Goal: Transaction & Acquisition: Purchase product/service

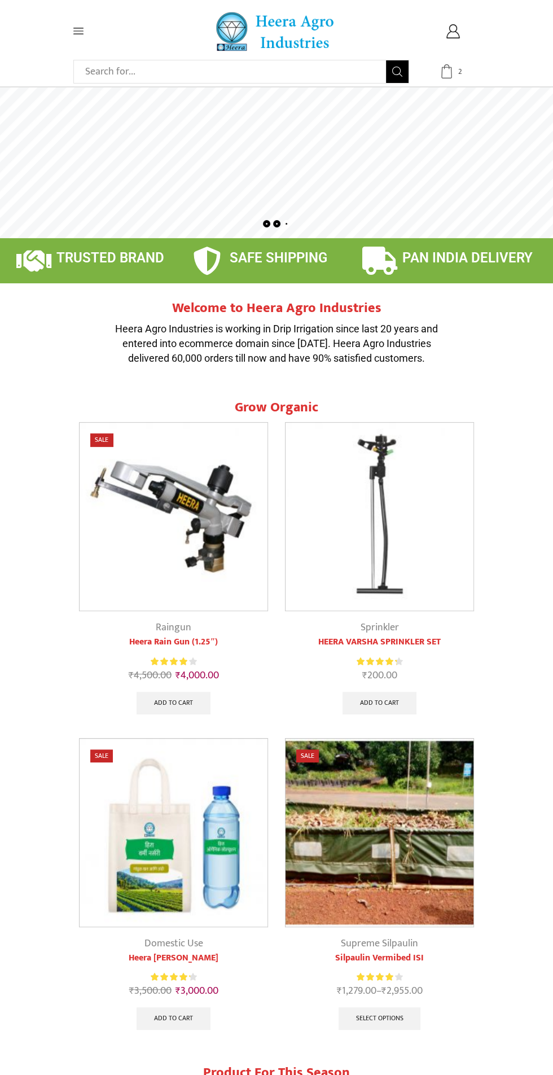
click at [446, 71] on icon at bounding box center [447, 71] width 14 height 14
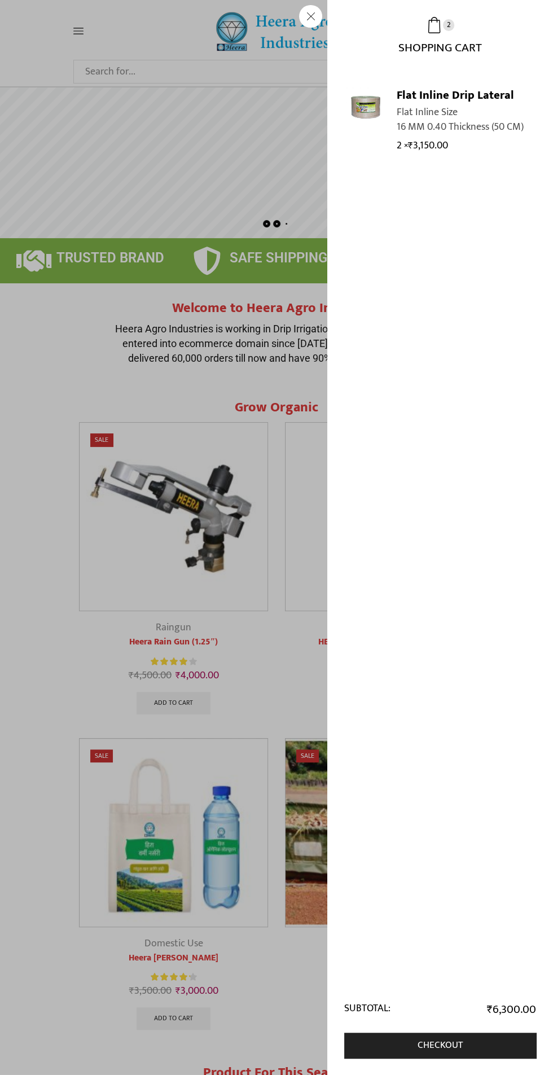
click at [473, 97] on link "Flat Inline Drip Lateral" at bounding box center [459, 95] width 124 height 16
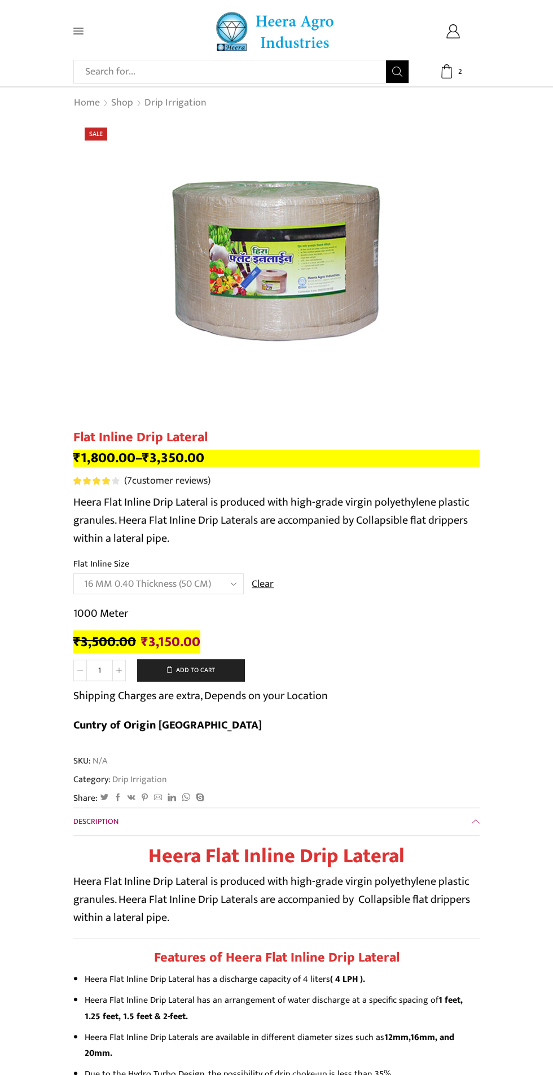
click at [121, 674] on span at bounding box center [119, 670] width 14 height 21
type input "2"
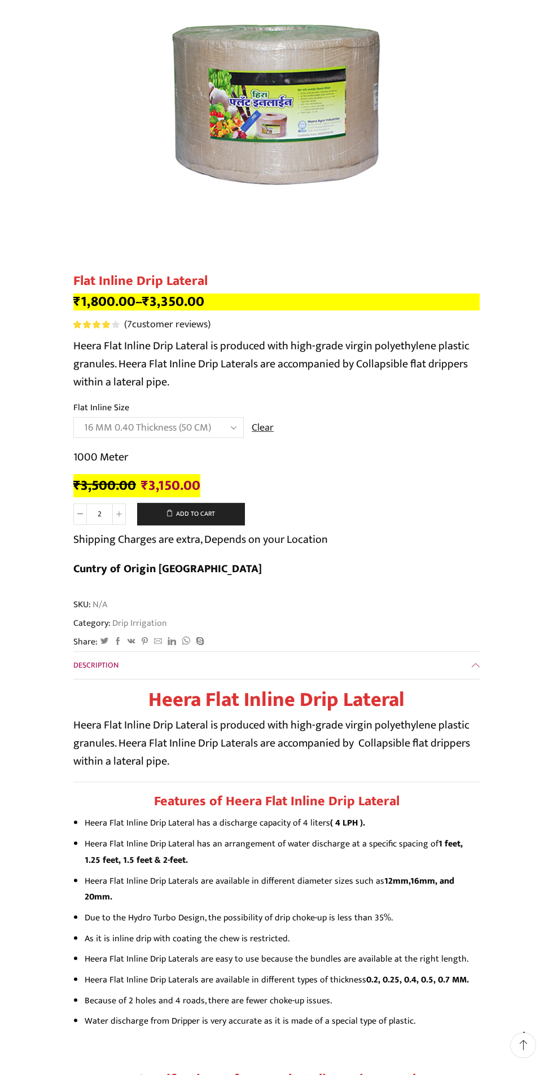
scroll to position [155, 0]
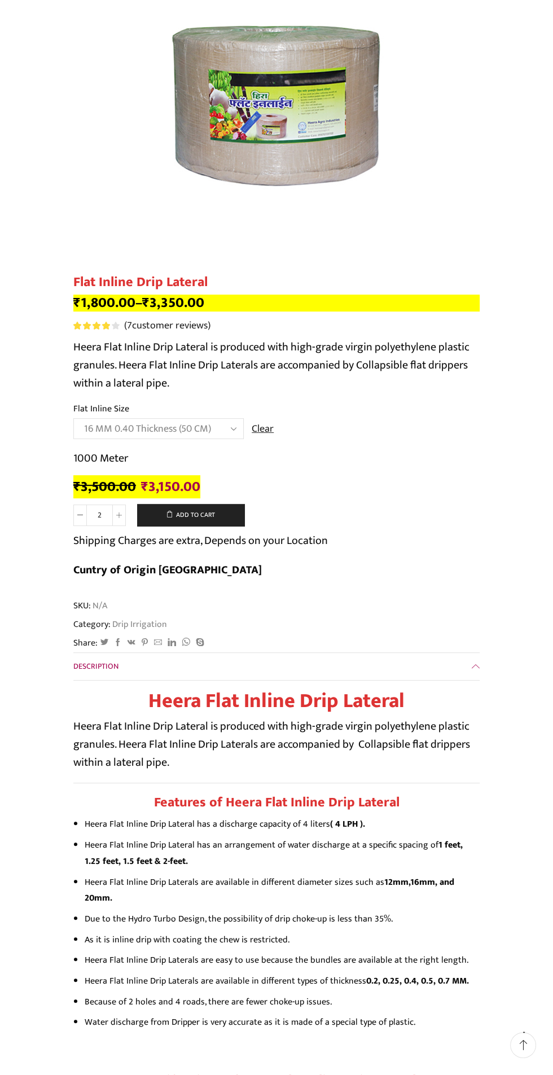
click at [235, 431] on select "Choose an option 12 MM 0.25 Thickness (30 CM) 12 MM 0.25 Thickness (40 CM) 12 M…" at bounding box center [158, 428] width 170 height 21
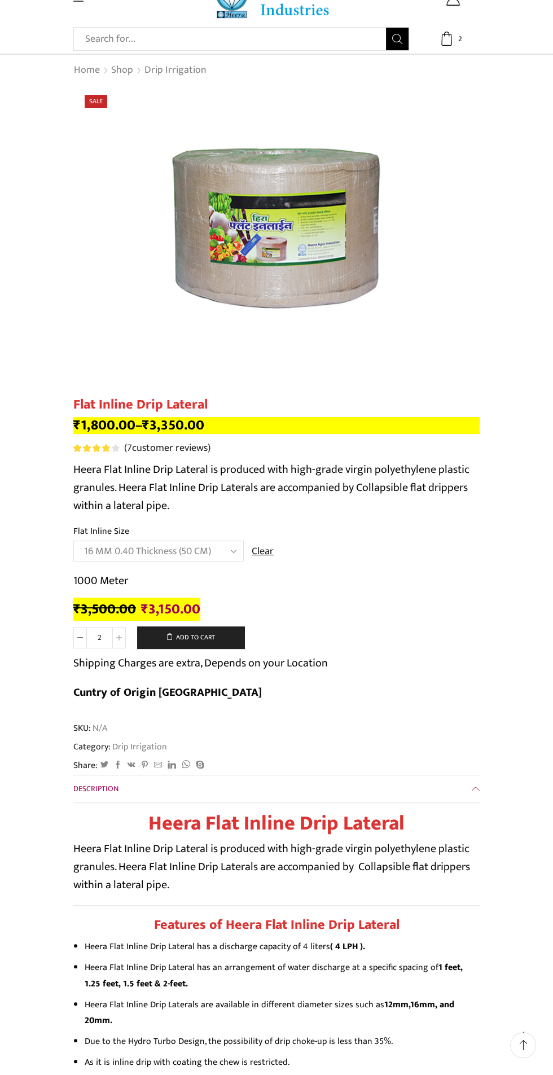
scroll to position [0, 0]
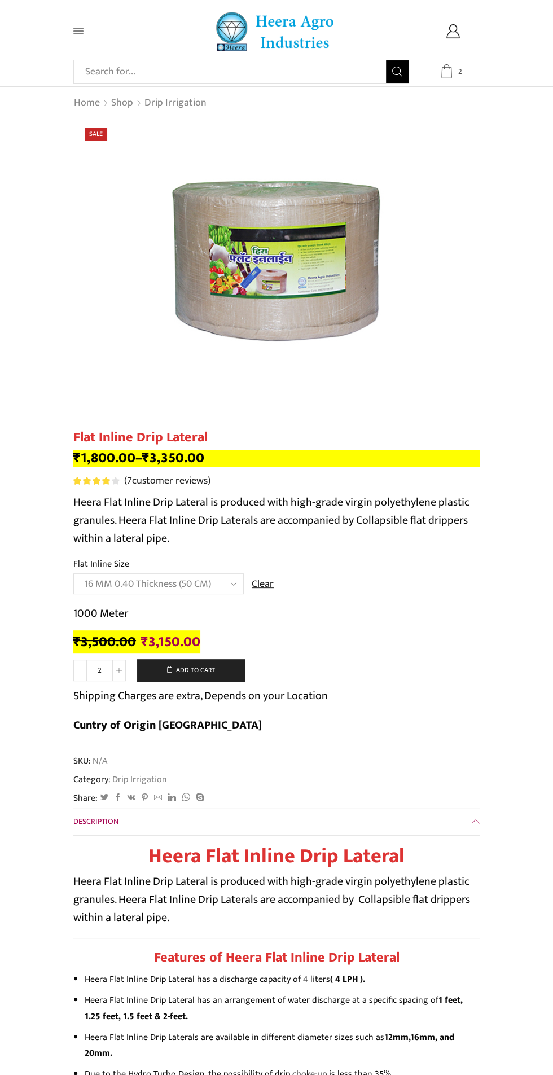
click at [442, 68] on icon at bounding box center [447, 71] width 11 height 14
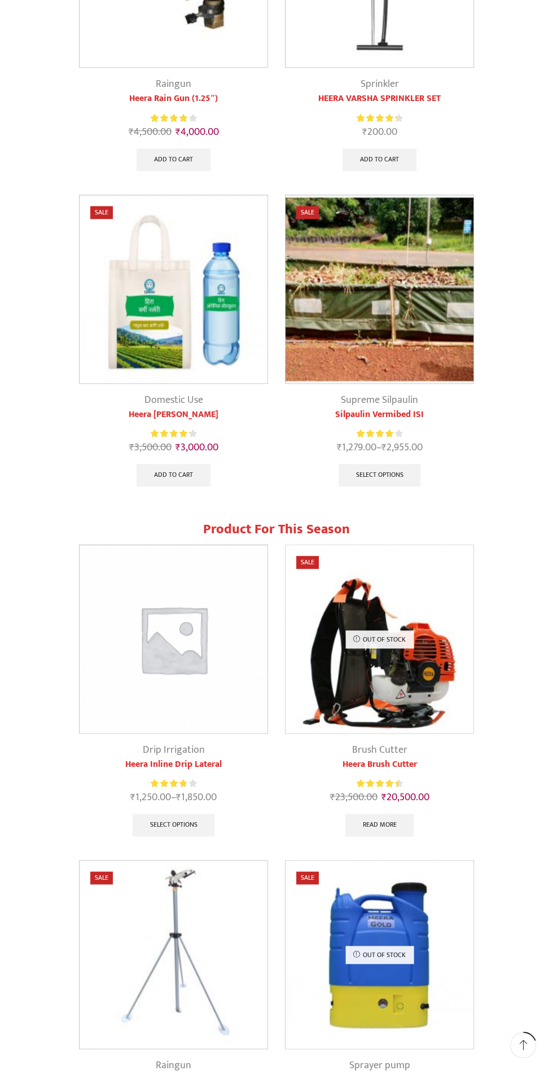
scroll to position [547, 0]
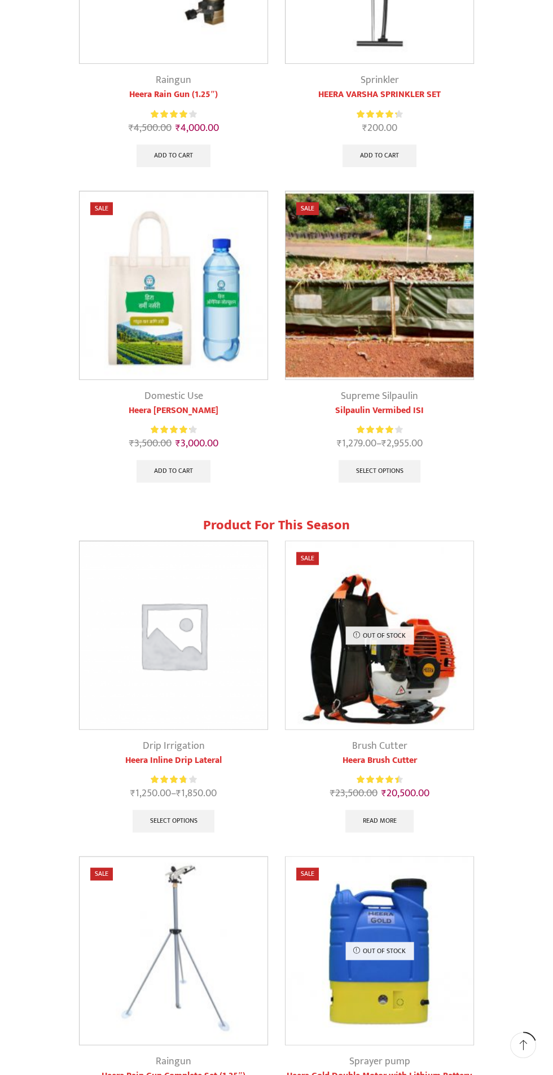
click at [187, 311] on img at bounding box center [174, 285] width 188 height 188
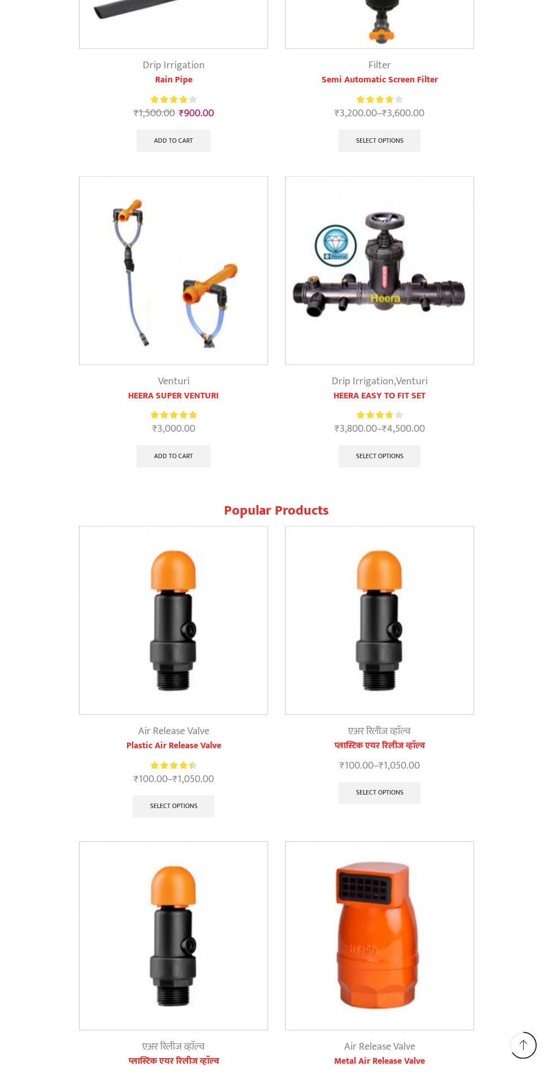
scroll to position [1893, 0]
click at [231, 653] on img at bounding box center [174, 621] width 188 height 188
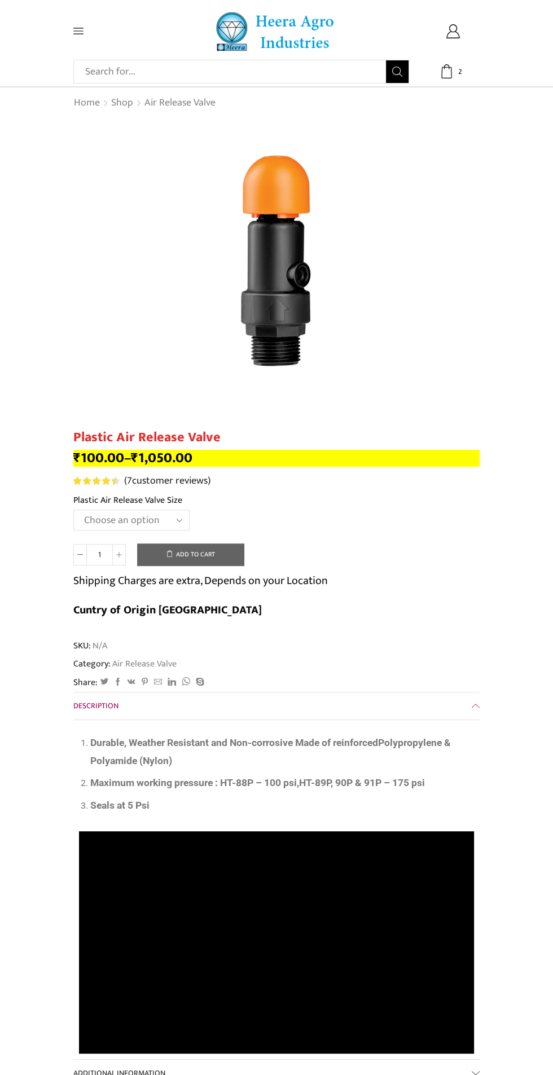
click at [181, 519] on select "Choose an option HT-90P 2" HT88P 1"" at bounding box center [131, 520] width 116 height 21
select select "ht-90p-2"
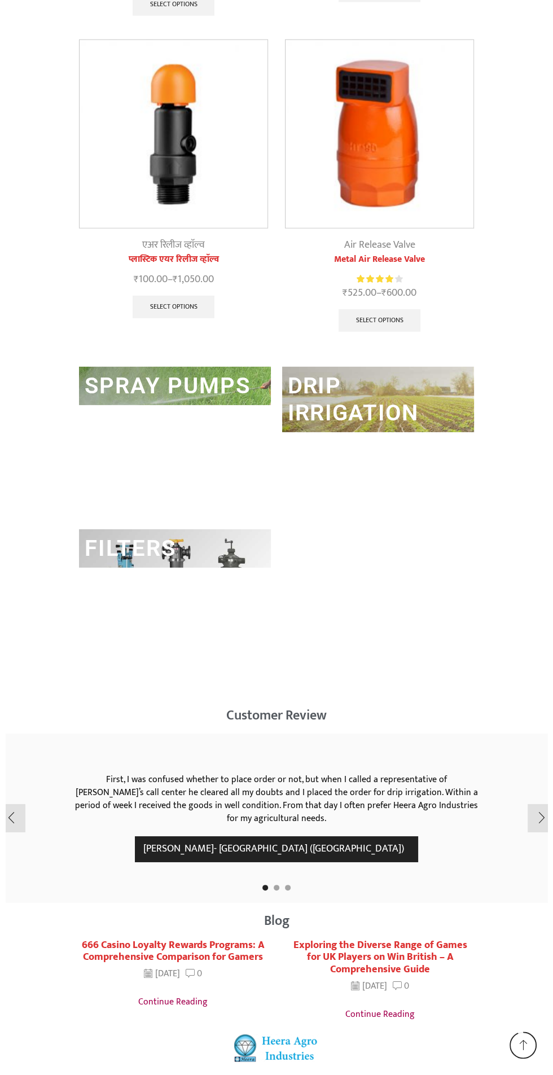
scroll to position [2672, 0]
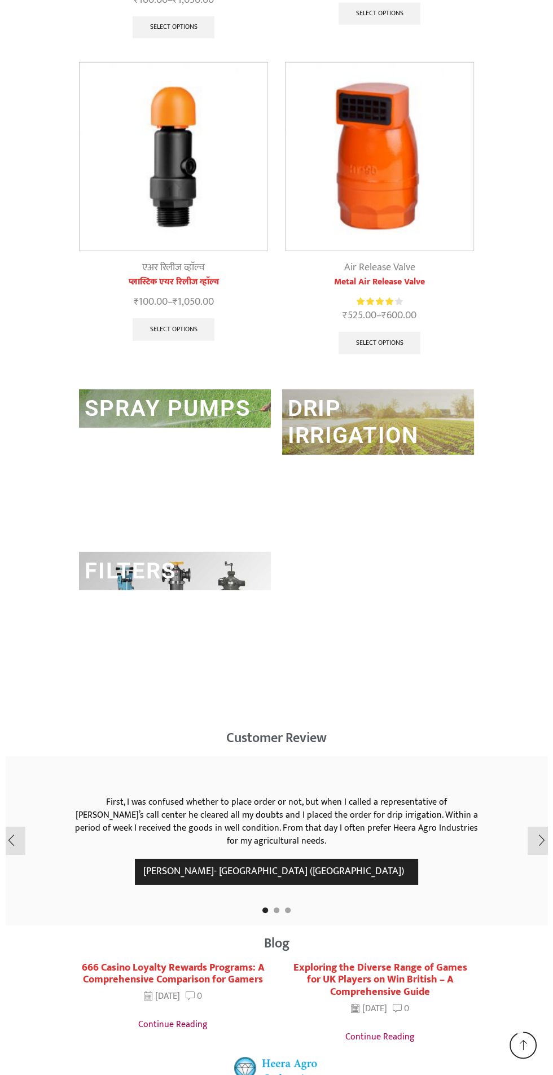
click at [377, 436] on link "DRIP IRRIGATION" at bounding box center [353, 422] width 130 height 54
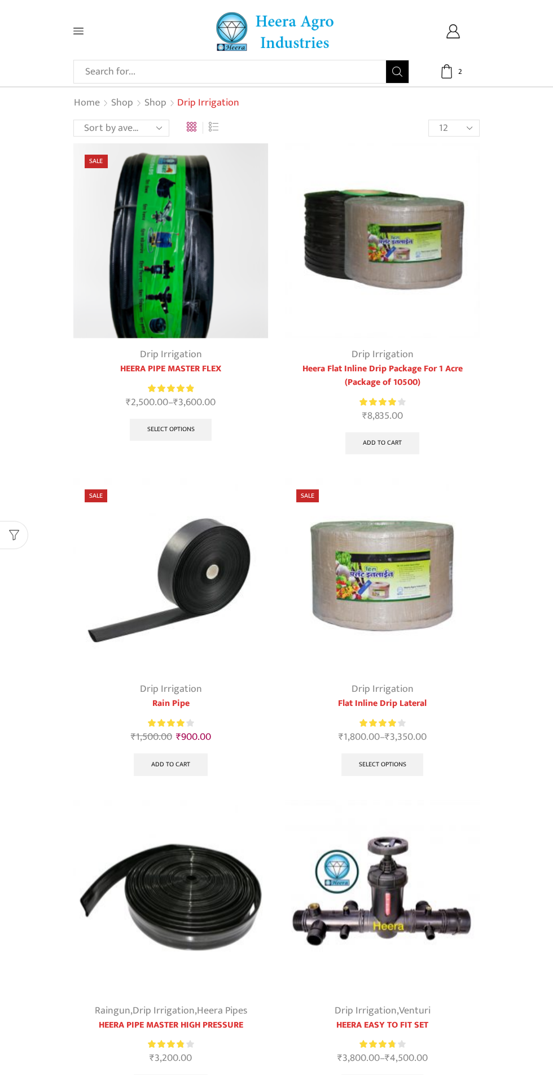
click at [395, 250] on img at bounding box center [382, 240] width 195 height 195
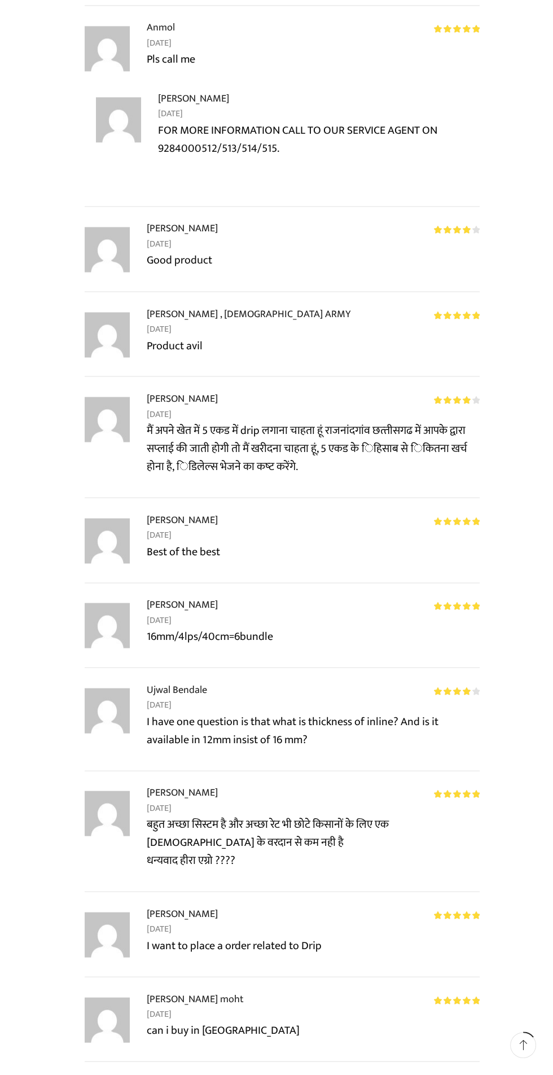
scroll to position [1611, 0]
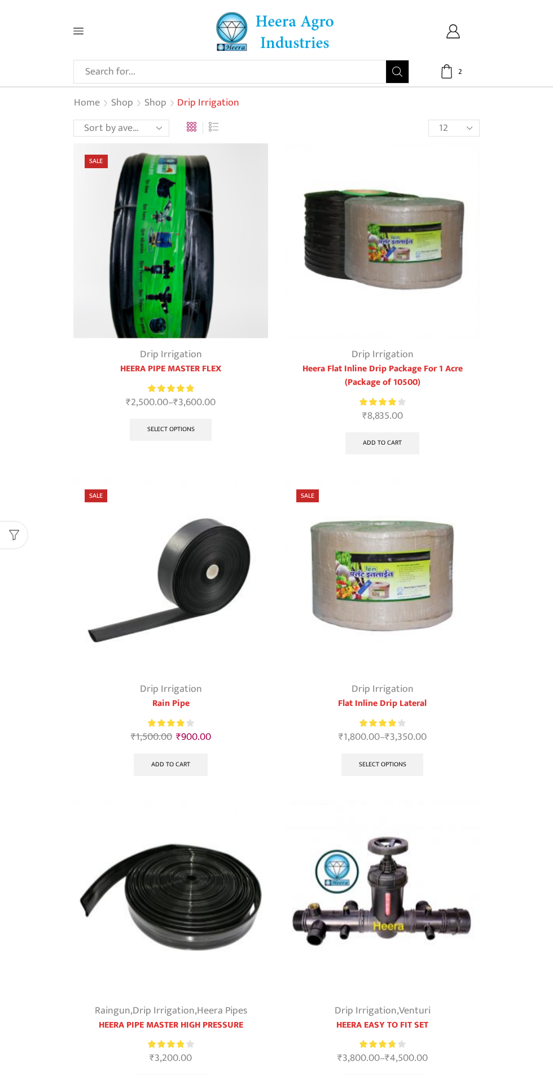
scroll to position [29, 0]
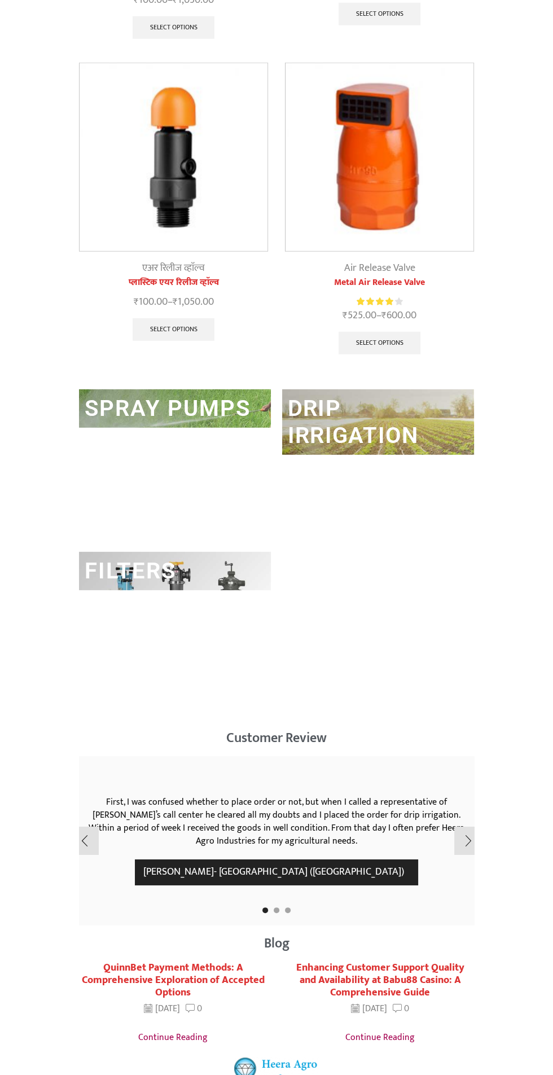
scroll to position [2672, 0]
